Goal: Obtain resource: Download file/media

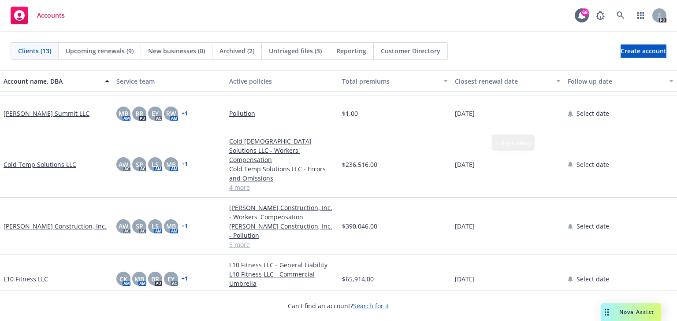
scroll to position [141, 0]
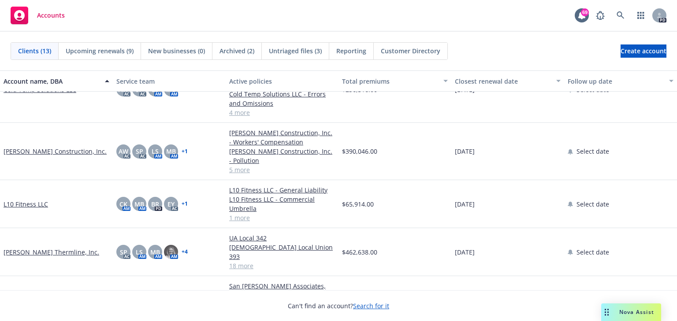
click at [632, 308] on div "Nova Assist" at bounding box center [632, 313] width 60 height 18
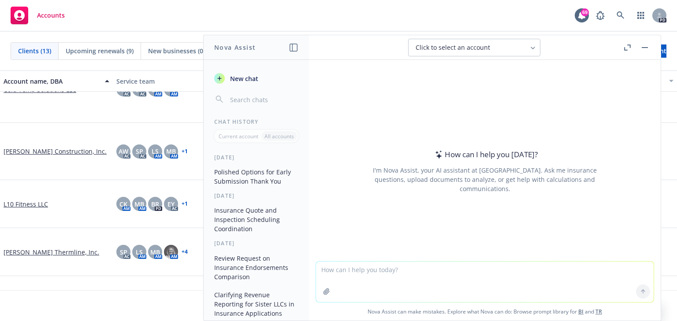
click at [334, 272] on textarea at bounding box center [485, 282] width 338 height 41
paste textarea "Best practice -- As soon as we receive the binders, if the invoice is not inclu…"
type textarea "Best practice -- As soon as we receive the binders, if the invoice is not inclu…"
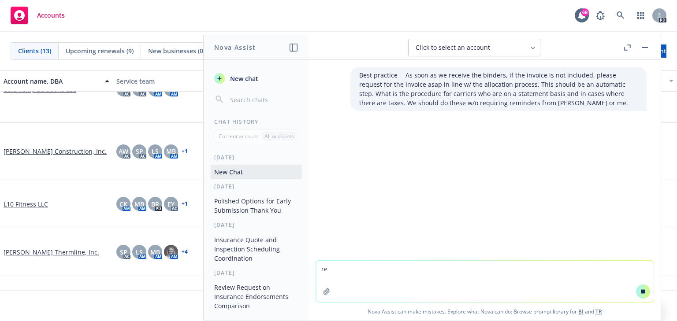
type textarea "r"
paste textarea "Best practice -- As soon as we receive the binders, if the invoice is not inclu…"
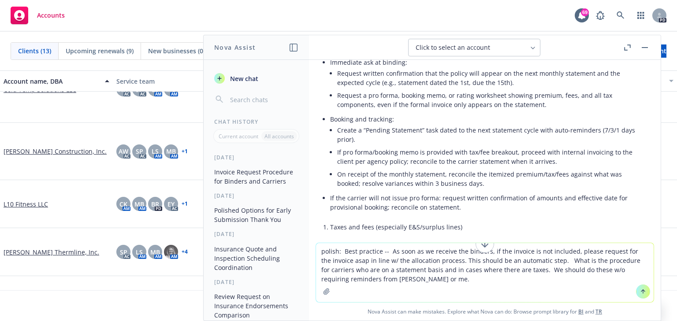
scroll to position [443, 0]
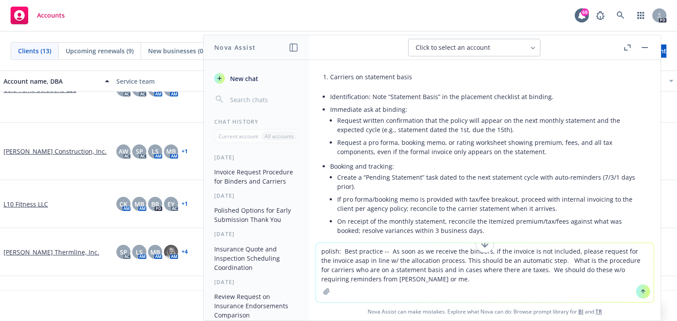
click at [380, 166] on li "Booking and tracking: Create a “Pending Statement” task dated to the next state…" at bounding box center [488, 199] width 317 height 79
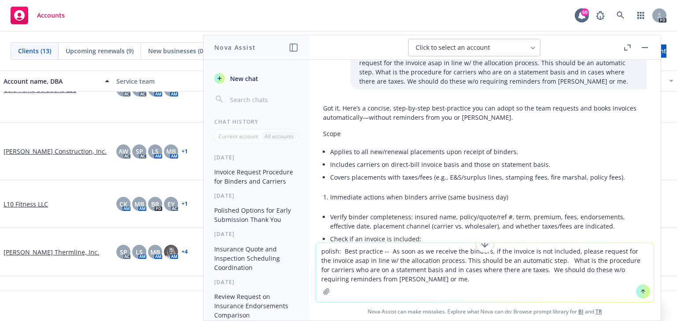
scroll to position [20, 0]
click at [382, 166] on li "Includes carriers on direct-bill invoice basis and those on statement basis." at bounding box center [488, 166] width 317 height 13
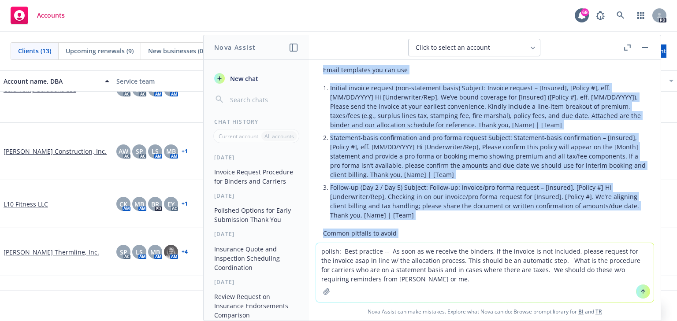
scroll to position [1243, 0]
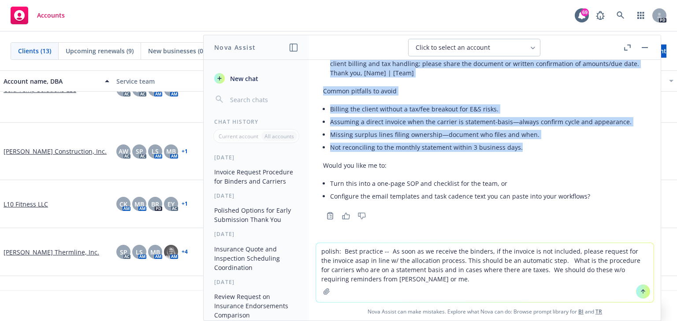
drag, startPoint x: 325, startPoint y: 132, endPoint x: 534, endPoint y: 148, distance: 209.6
copy div "cope Applies to all new/renewal placements upon receipt of binders. Includes ca…"
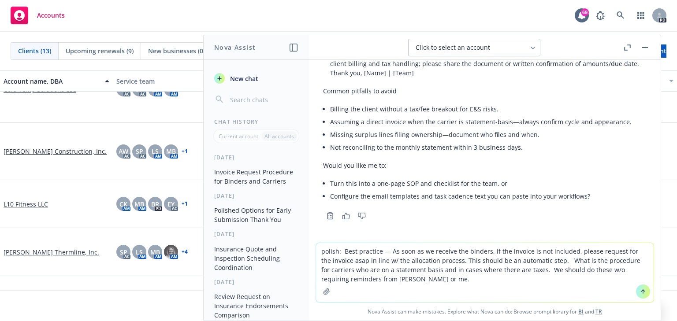
drag, startPoint x: 319, startPoint y: 251, endPoint x: 406, endPoint y: 289, distance: 95.2
click at [406, 289] on textarea "polish: Best practice -- As soon as we receive the binders, if the invoice is n…" at bounding box center [485, 272] width 338 height 59
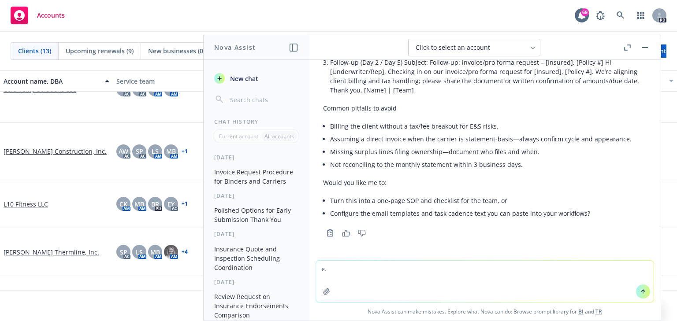
scroll to position [1226, 0]
type textarea "."
type textarea "Yes please"
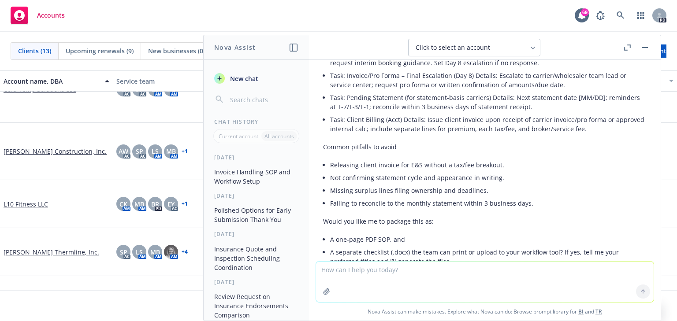
scroll to position [2600, 0]
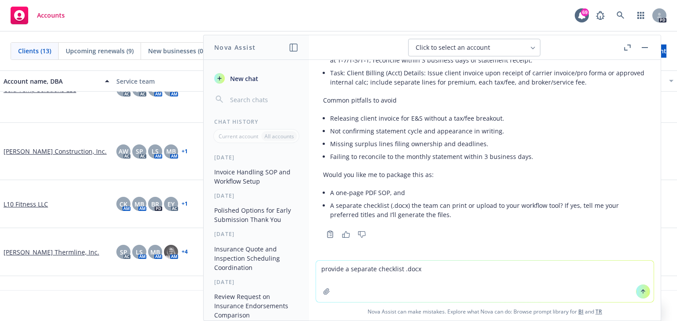
type textarea "provide a separate checklist .docx"
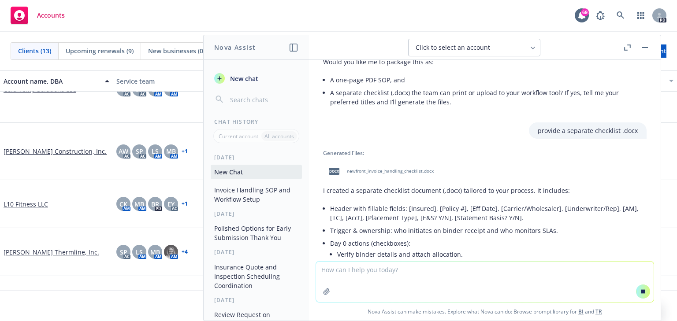
scroll to position [2744, 0]
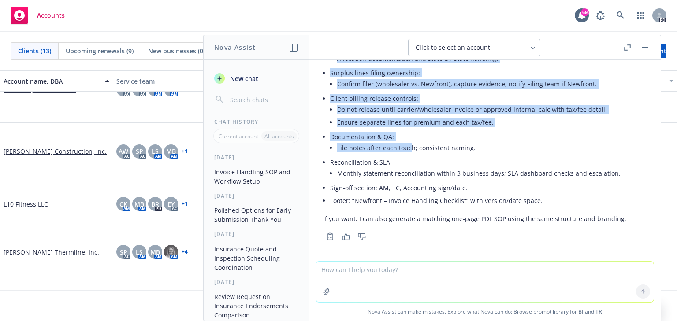
drag, startPoint x: 403, startPoint y: 125, endPoint x: 409, endPoint y: 151, distance: 26.8
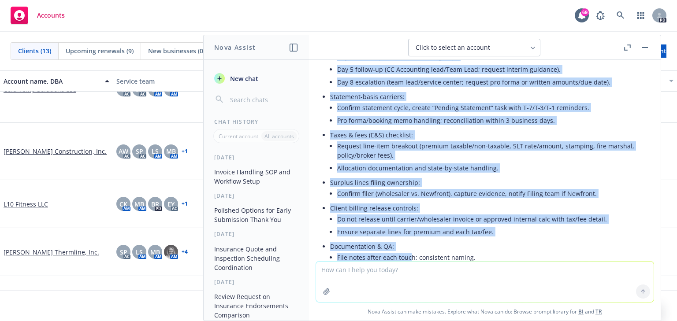
scroll to position [2941, 0]
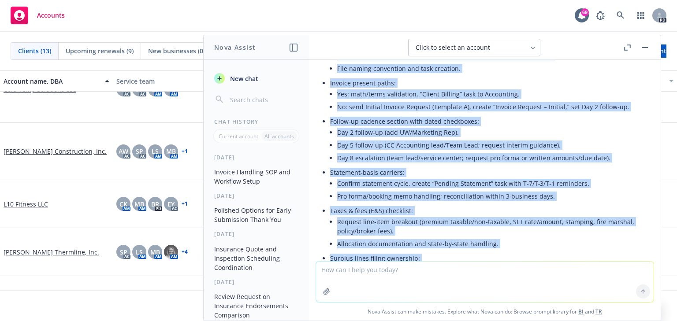
click at [608, 176] on li "Statement-basis carriers: Confirm statement cycle, create “Pending Statement” t…" at bounding box center [488, 185] width 317 height 38
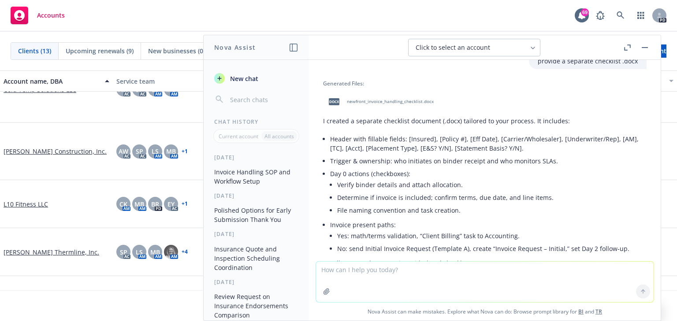
scroll to position [2799, 0]
click at [362, 98] on span "newfront_invoice_handling_checklist.docx" at bounding box center [390, 101] width 87 height 6
drag, startPoint x: 325, startPoint y: 277, endPoint x: 292, endPoint y: 283, distance: 32.8
click at [323, 277] on textarea at bounding box center [485, 282] width 338 height 41
paste textarea "We should know the steps in our post binding cadence w/o requiring reminders."
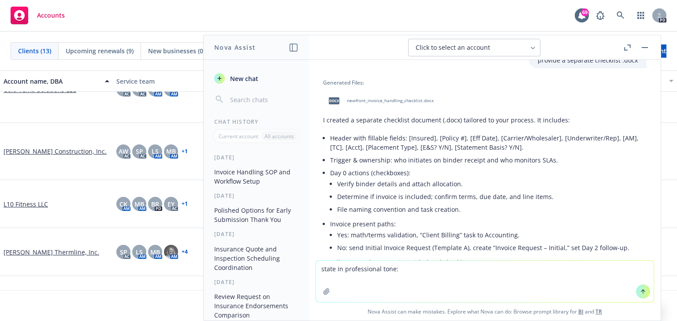
type textarea "state in professional tone: We should know the steps in our post binding cadenc…"
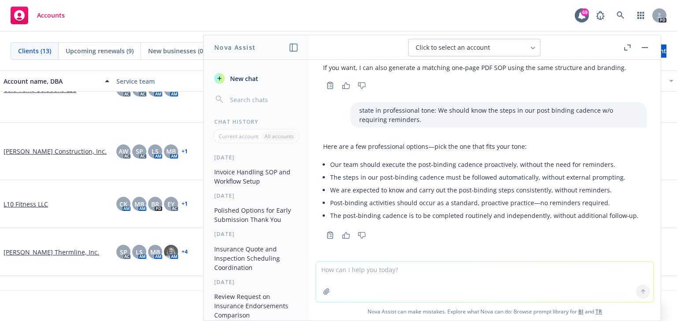
scroll to position [3278, 0]
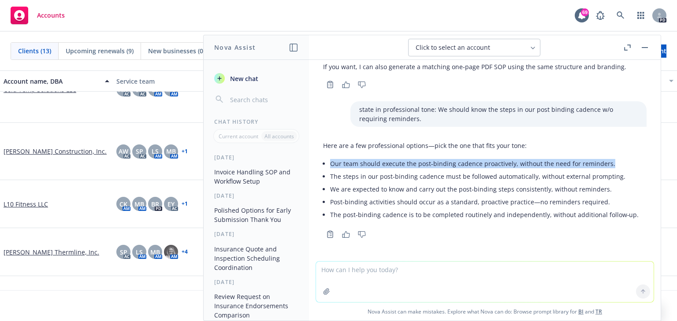
drag, startPoint x: 605, startPoint y: 163, endPoint x: 360, endPoint y: 158, distance: 244.8
click at [333, 162] on li "Our team should execute the post‑binding cadence proactively, without the need …" at bounding box center [484, 163] width 309 height 13
copy li "ur team should execute the post‑binding cadence proactively, without the need f…"
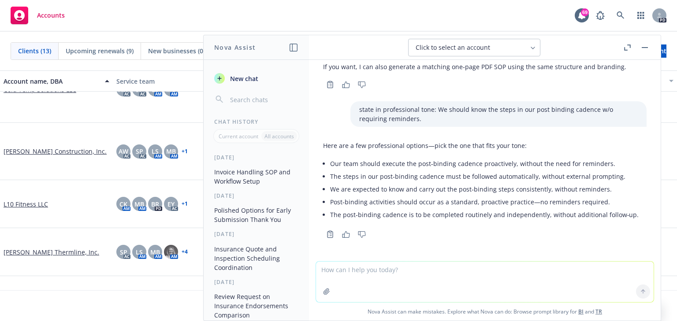
click at [344, 271] on textarea at bounding box center [485, 282] width 338 height 41
paste textarea "Can we identify who takes the ownership on the tasks? After the renewal wraps-u…"
type textarea "put in a professional tone, give me options: Can we identify who takes the owne…"
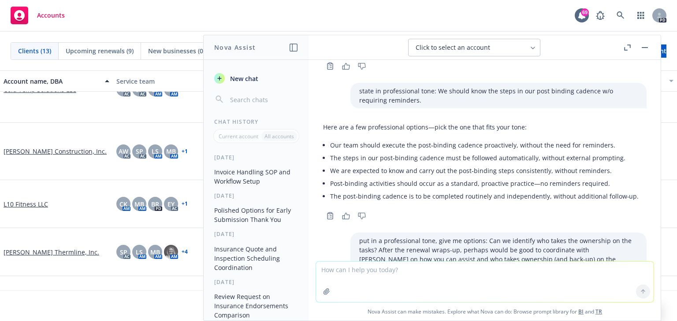
scroll to position [3295, 0]
